Goal: Information Seeking & Learning: Learn about a topic

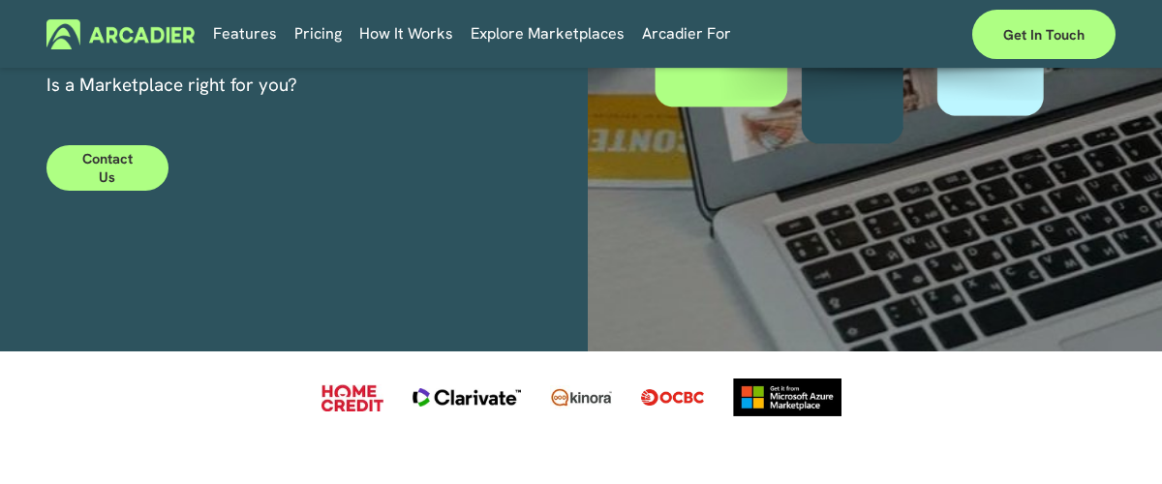
scroll to position [442, 0]
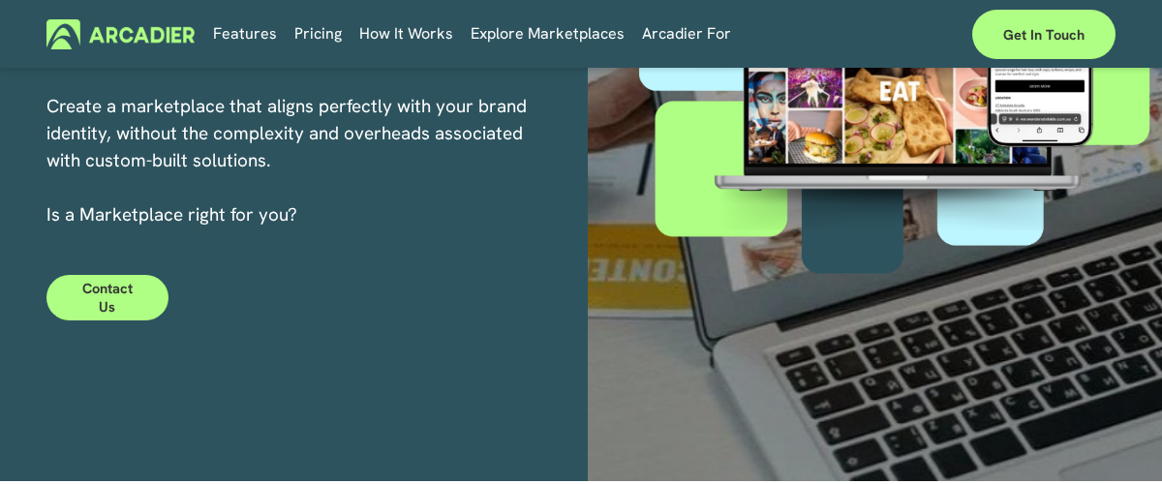
click at [309, 36] on link "Pricing" at bounding box center [317, 34] width 47 height 30
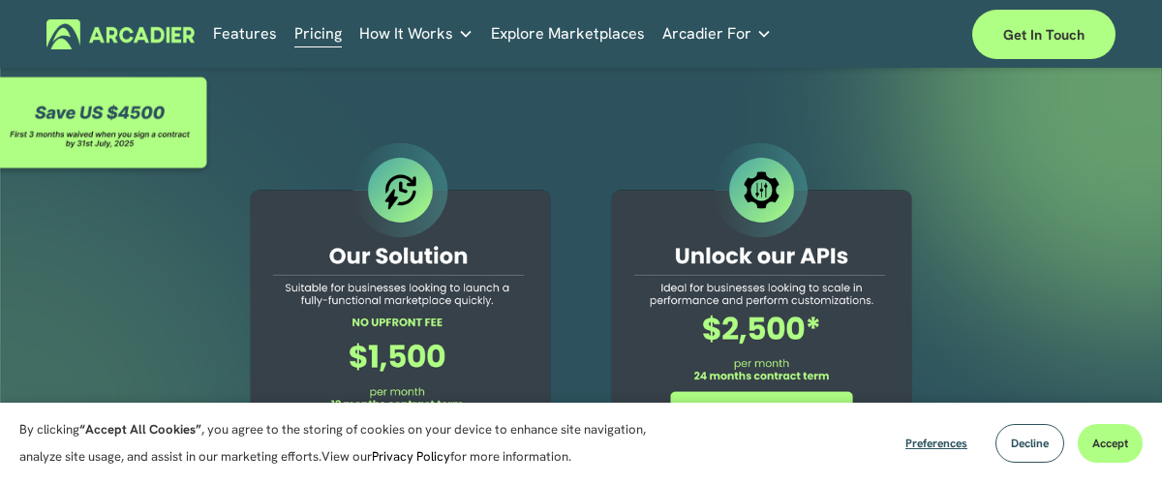
click at [603, 40] on link "Explore Marketplaces" at bounding box center [568, 34] width 154 height 30
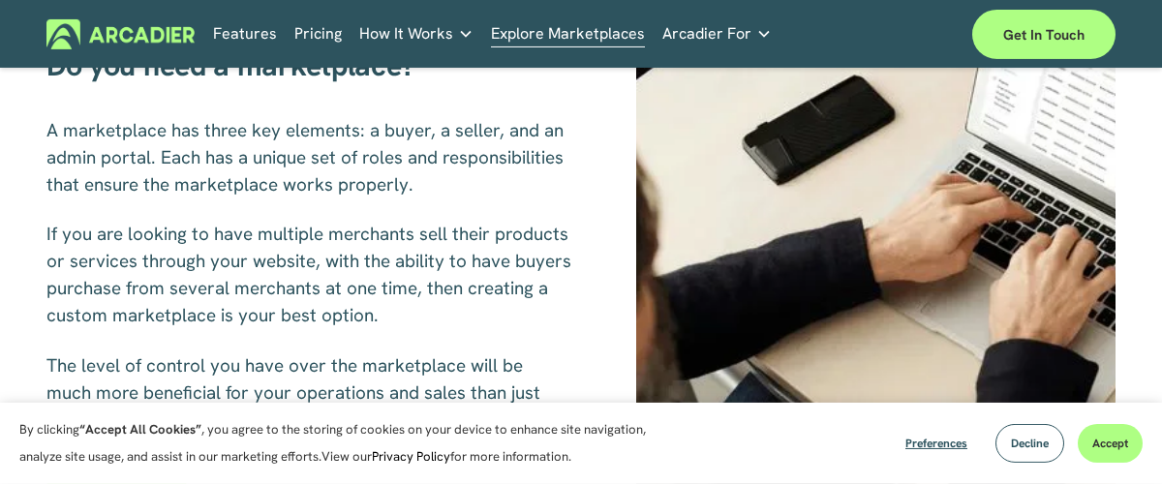
scroll to position [773, 0]
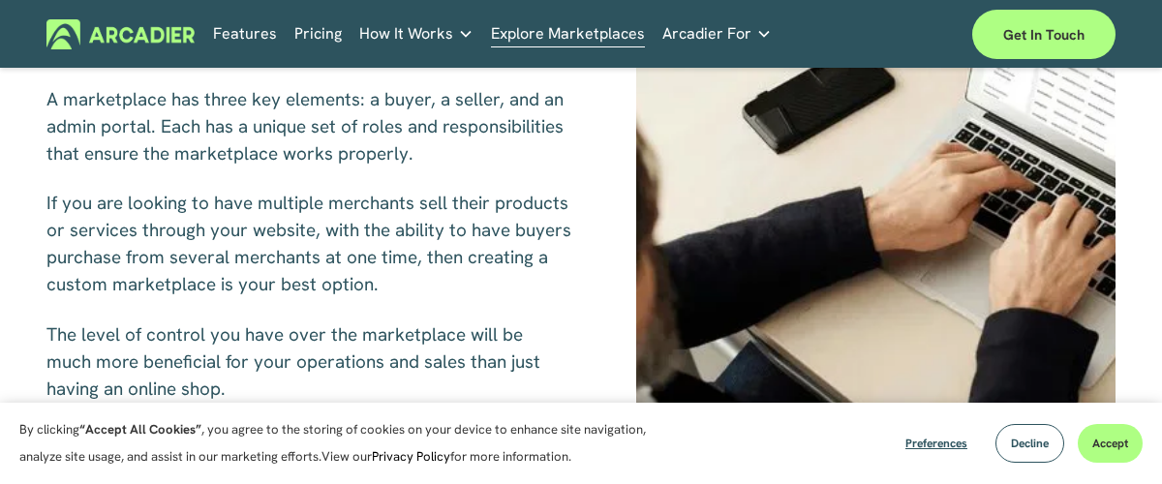
click at [0, 0] on link "Retail Marketplaces Whatever you are offering to your customer, we bring it all…" at bounding box center [0, 0] width 0 height 0
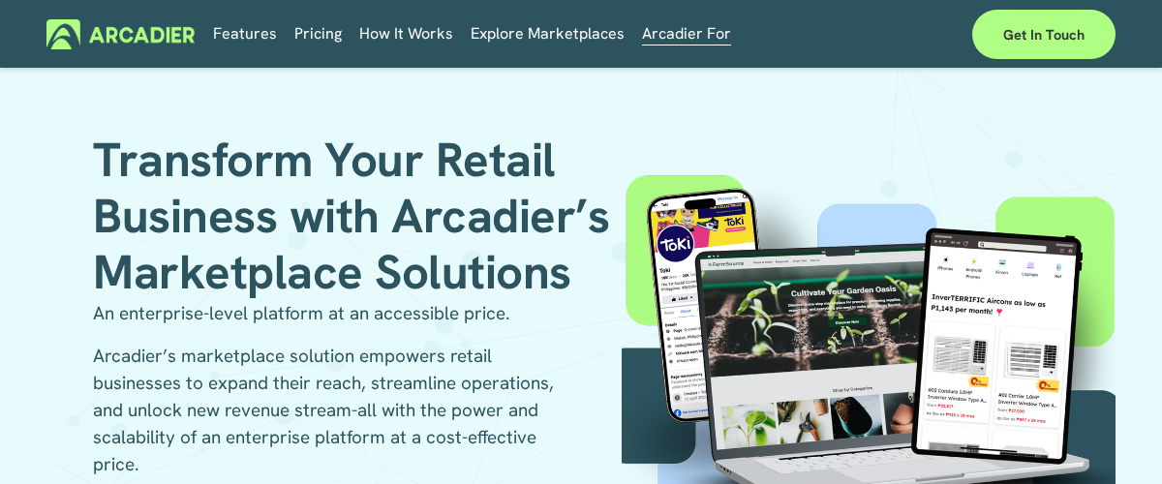
click at [251, 36] on link "Features" at bounding box center [245, 34] width 64 height 30
